Goal: Check status: Check status

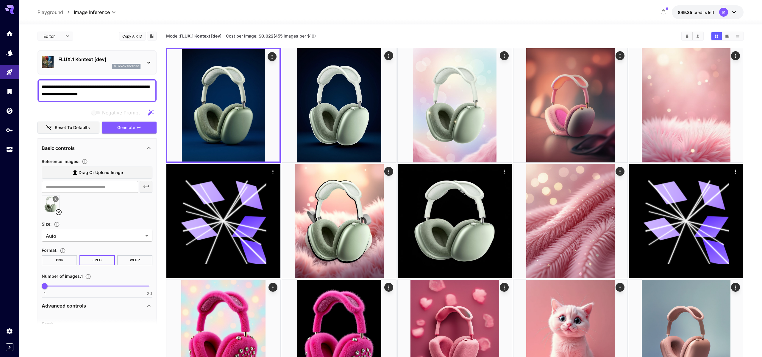
scroll to position [234, 0]
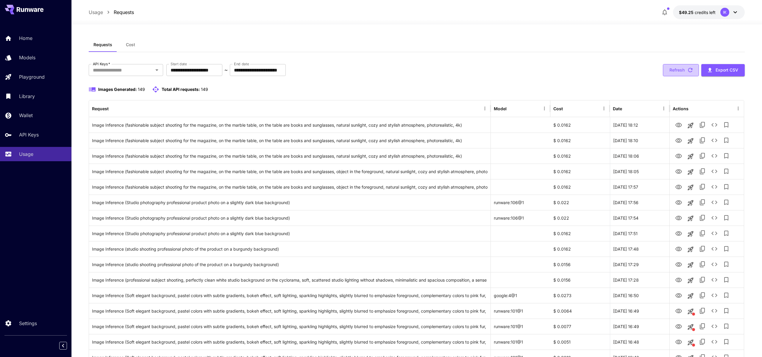
click at [694, 68] on button "Refresh" at bounding box center [681, 70] width 36 height 12
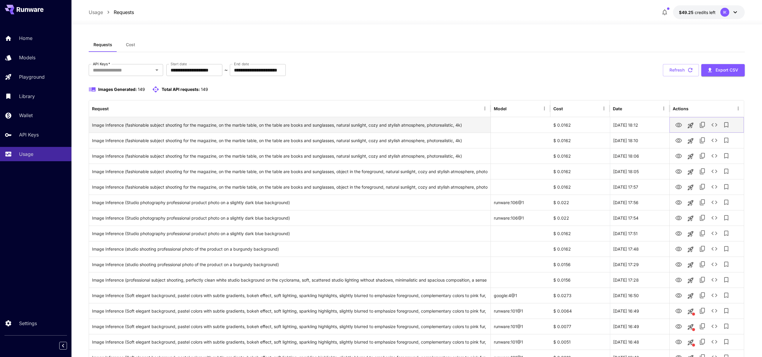
click at [713, 128] on icon "See details" at bounding box center [714, 124] width 7 height 7
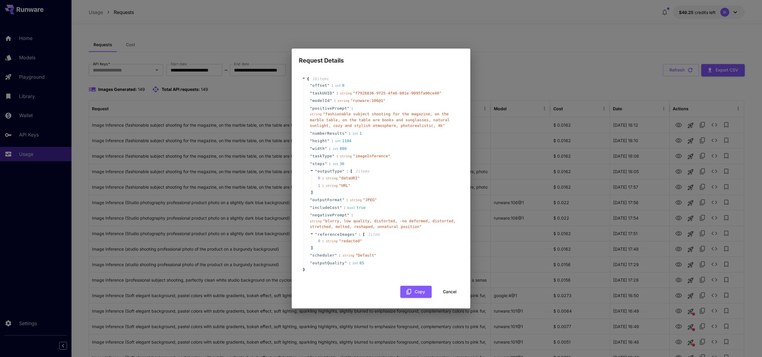
click at [364, 255] on span "" Default "" at bounding box center [366, 255] width 21 height 4
click at [452, 292] on button "Cancel" at bounding box center [450, 292] width 27 height 12
